Goal: Task Accomplishment & Management: Use online tool/utility

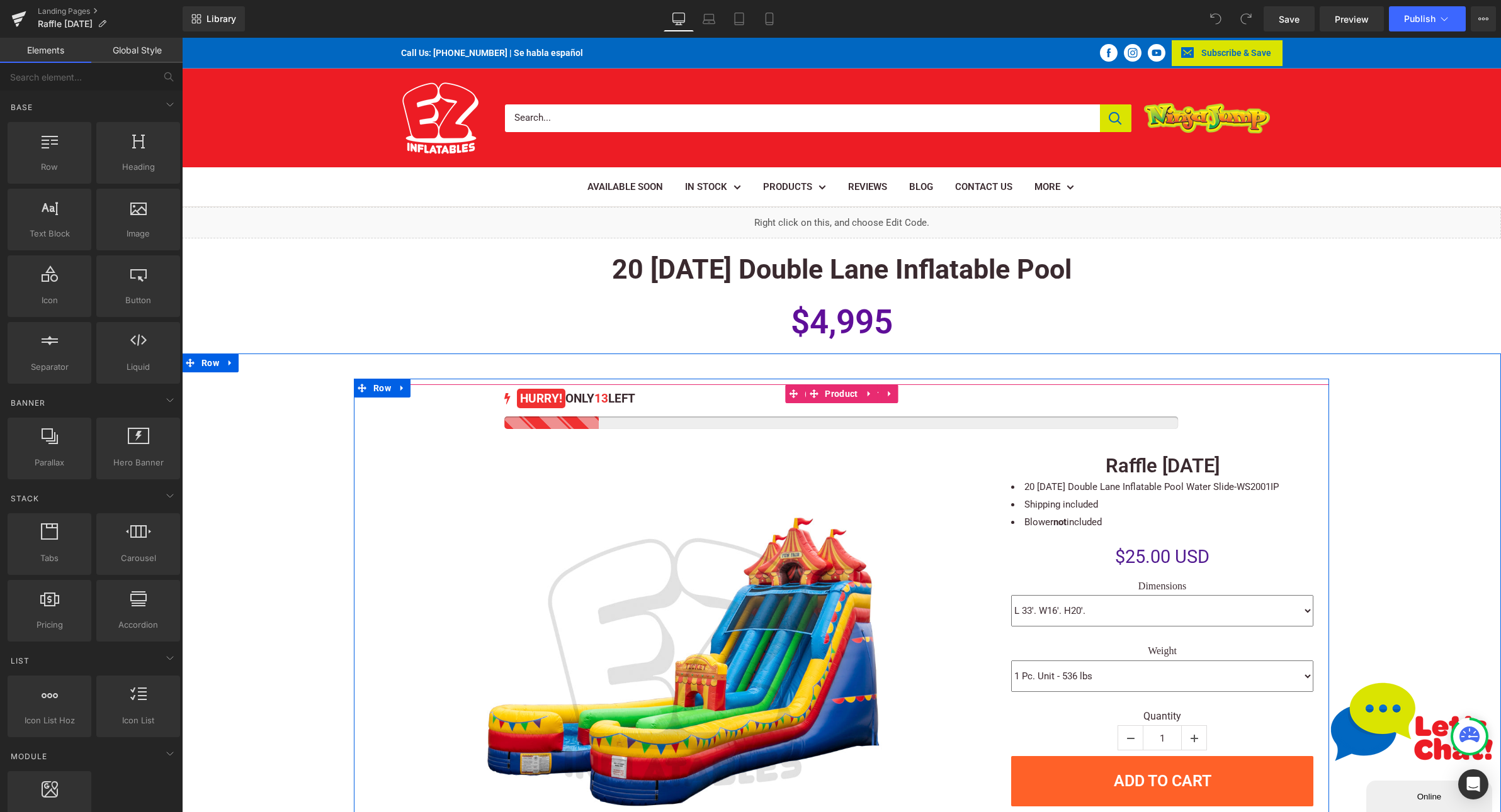
click at [571, 422] on div at bounding box center [840, 422] width 673 height 13
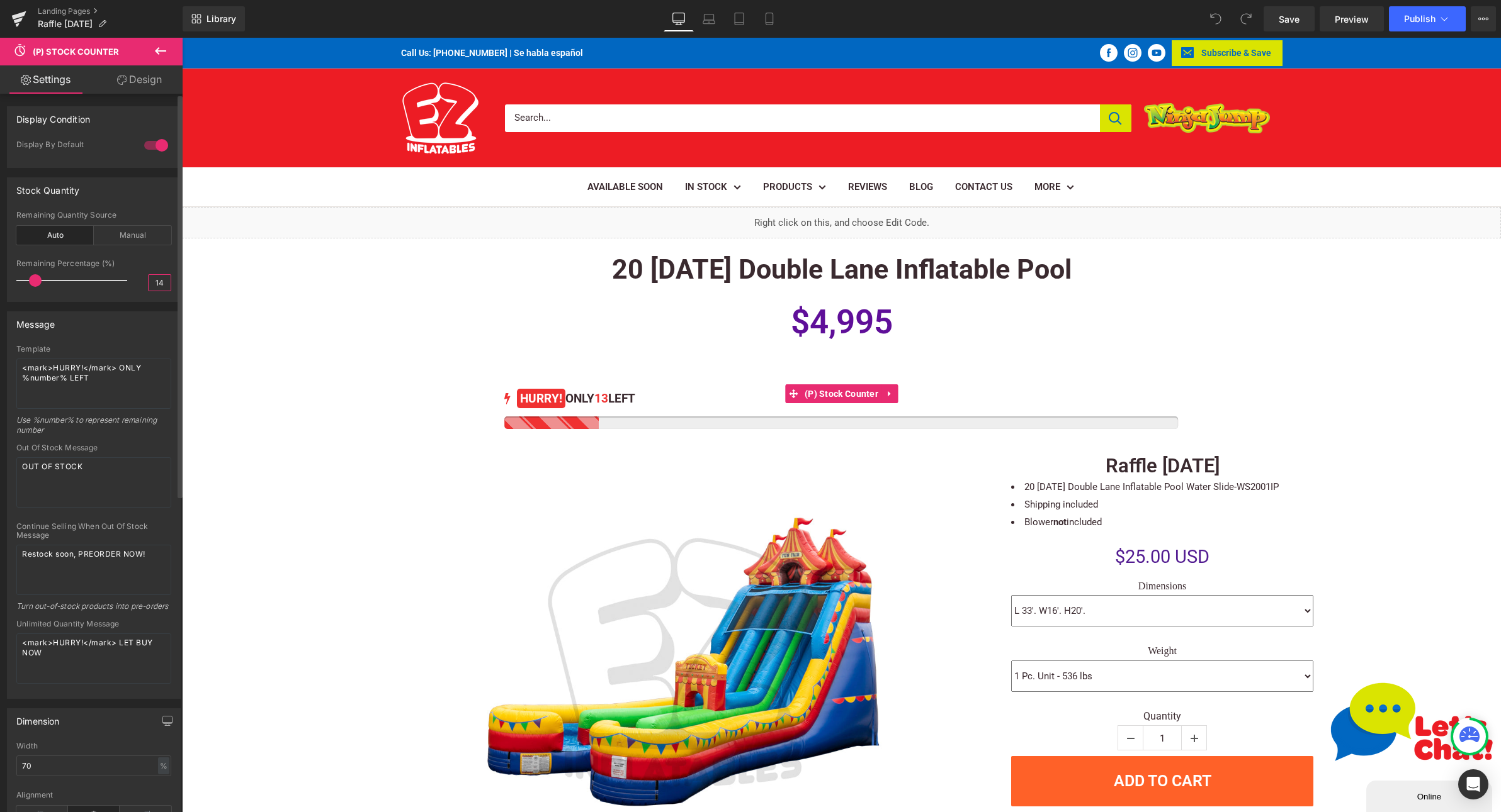
click at [155, 280] on input "14" at bounding box center [159, 282] width 22 height 16
type input "7"
click at [1428, 15] on span "Publish" at bounding box center [1419, 19] width 31 height 10
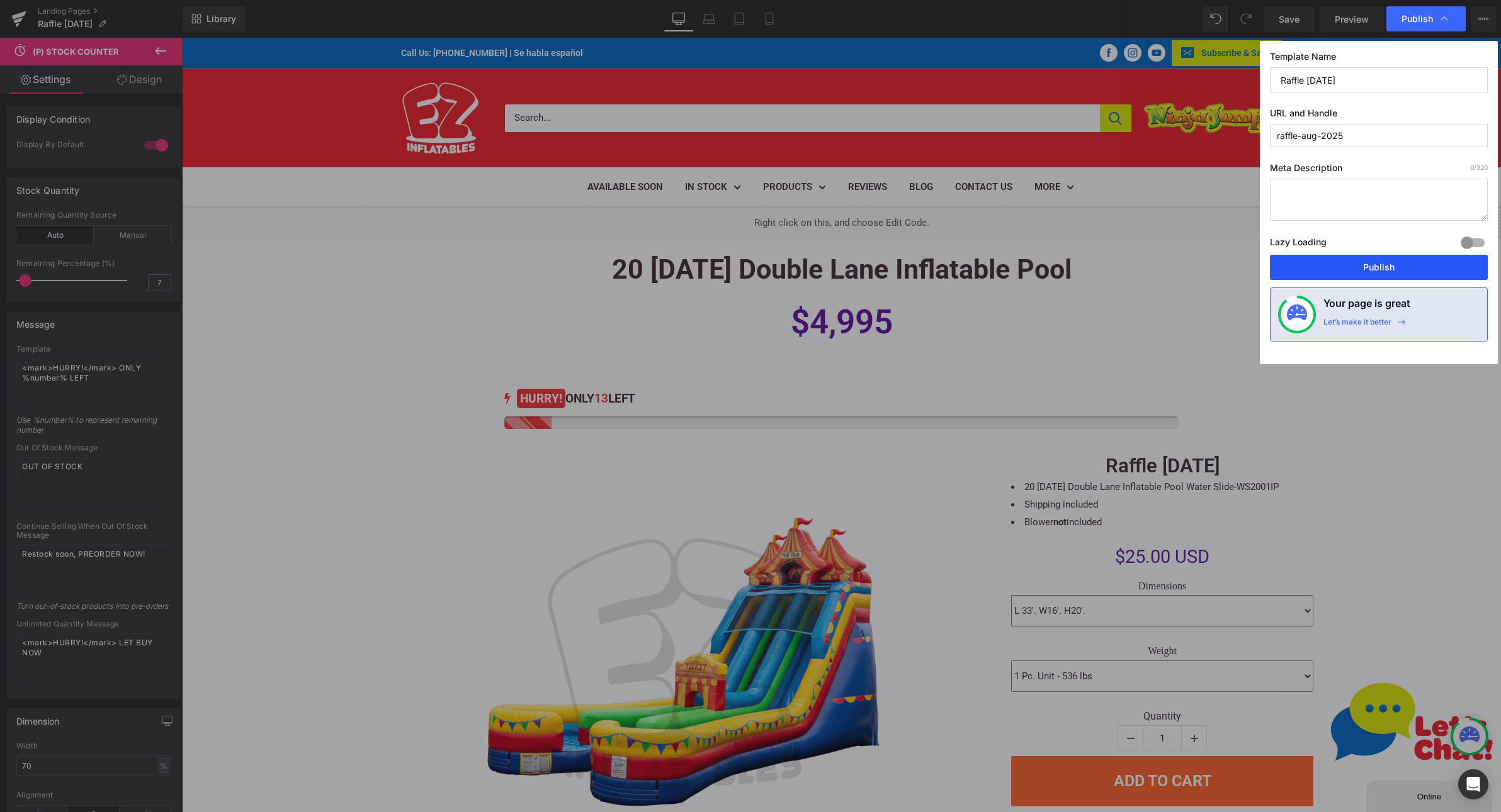
click at [1333, 263] on button "Publish" at bounding box center [1378, 267] width 218 height 25
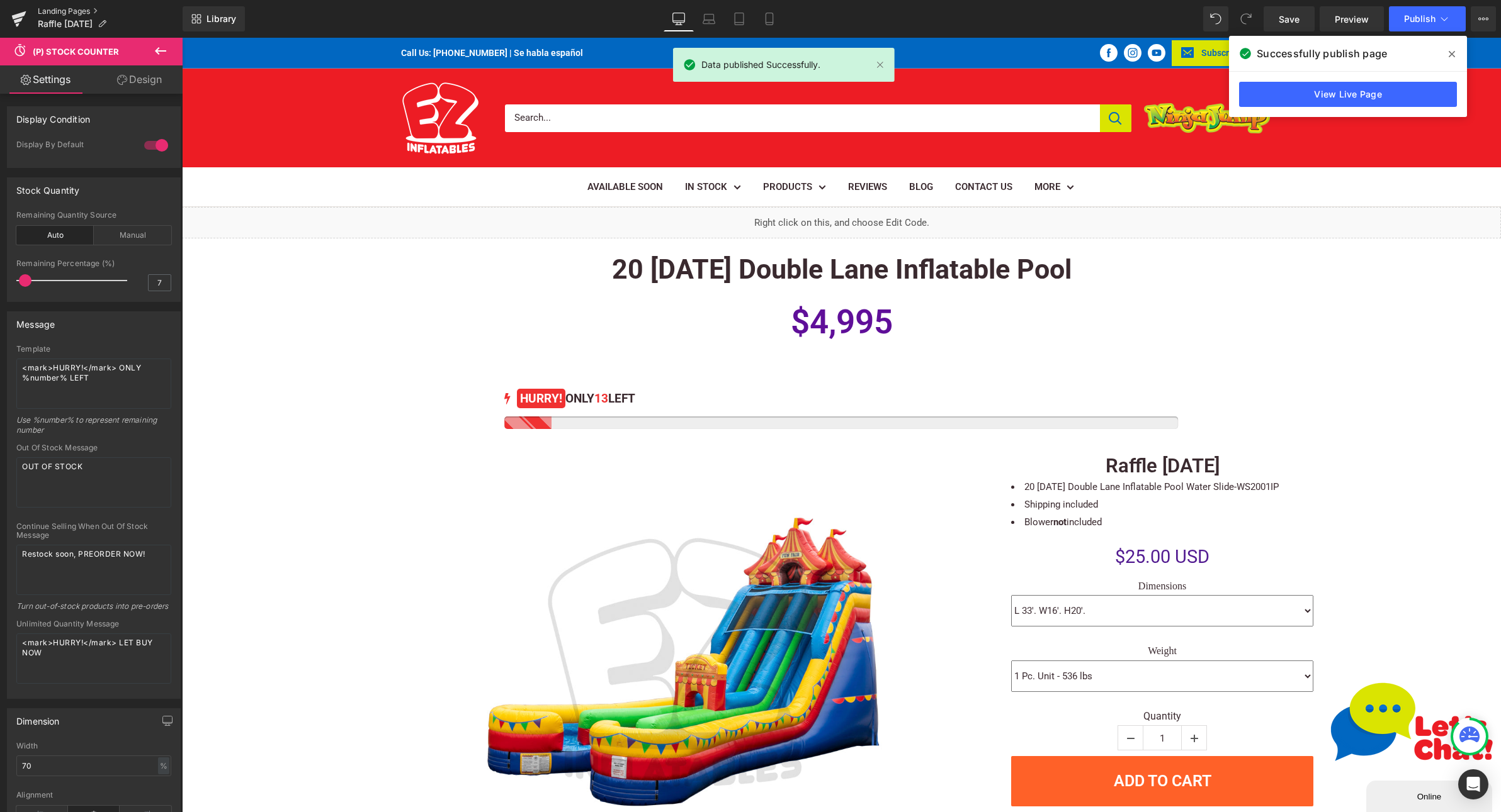
click at [48, 13] on link "Landing Pages" at bounding box center [111, 11] width 145 height 10
